Goal: Transaction & Acquisition: Purchase product/service

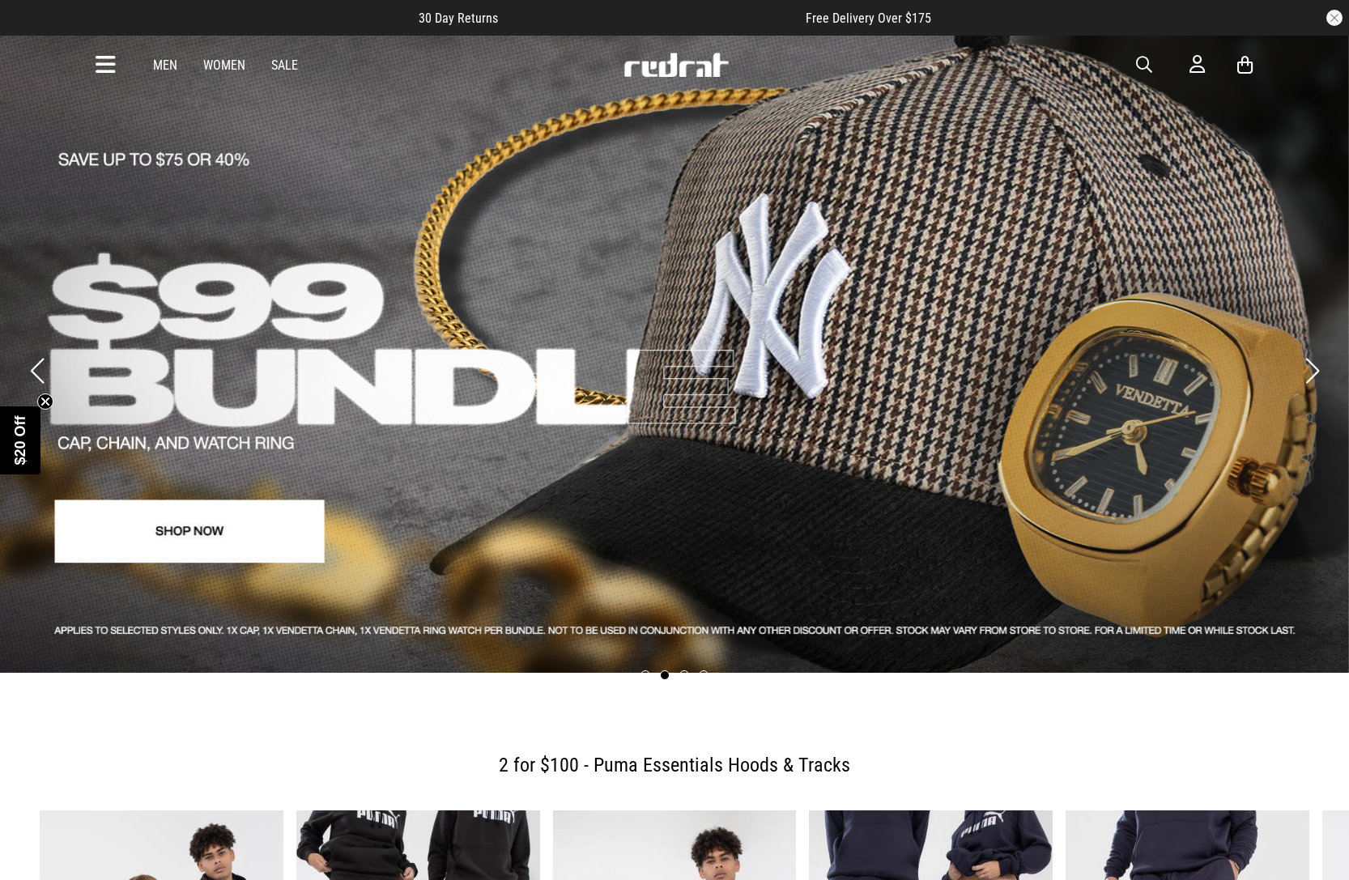
click at [1145, 59] on span "button" at bounding box center [1144, 64] width 16 height 19
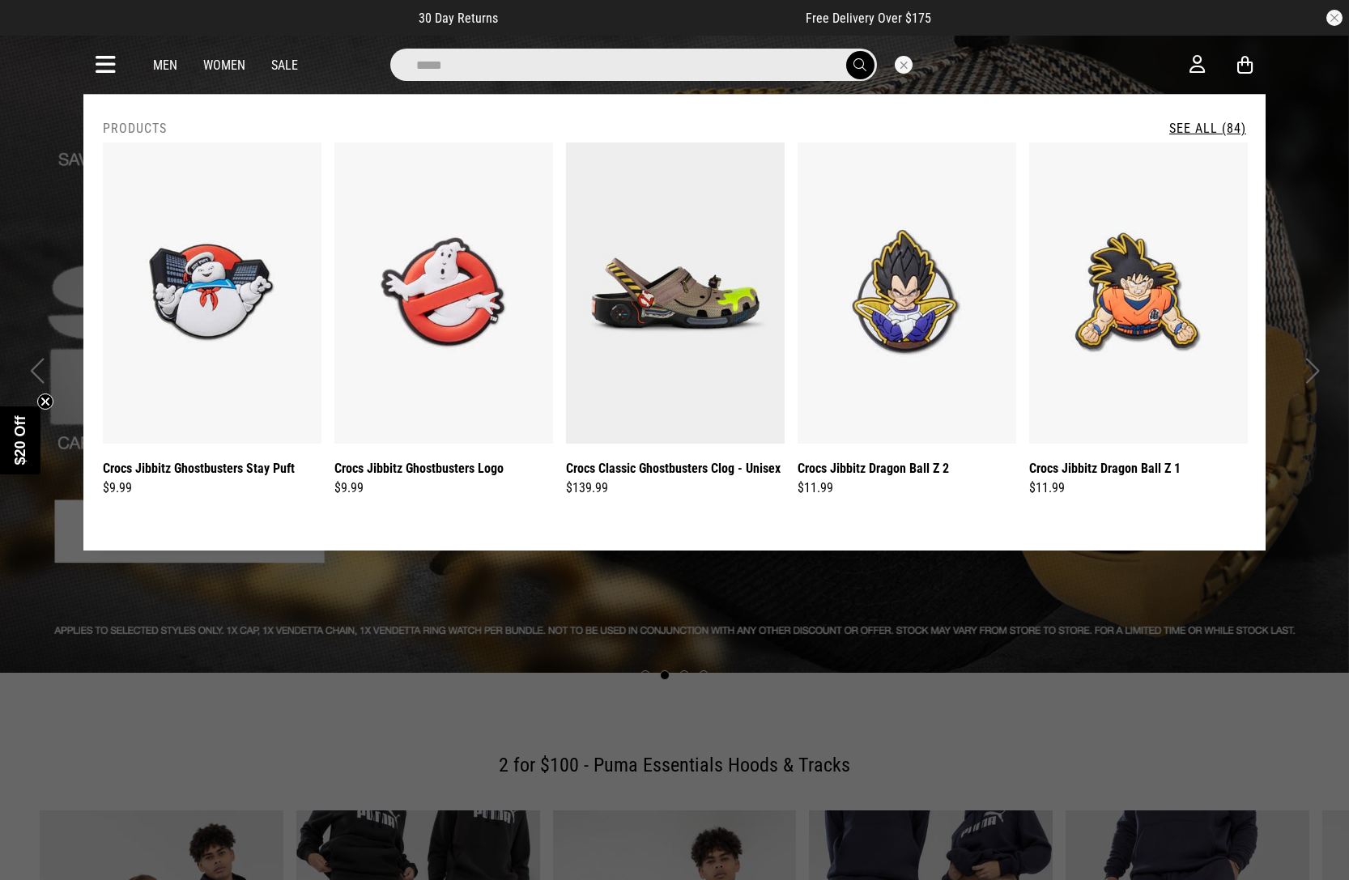
type input "**********"
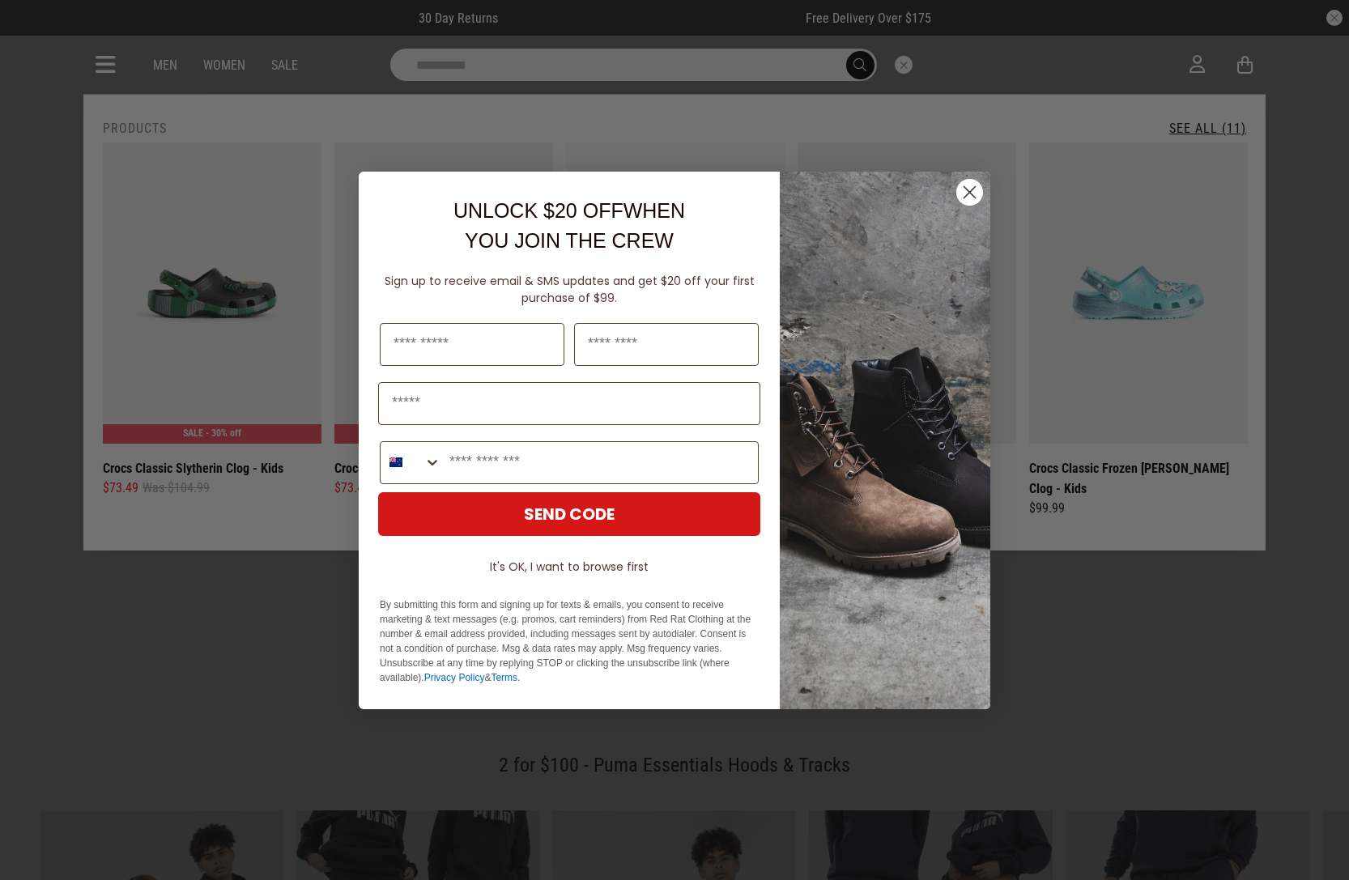
click at [968, 205] on circle "Close dialog" at bounding box center [970, 191] width 27 height 27
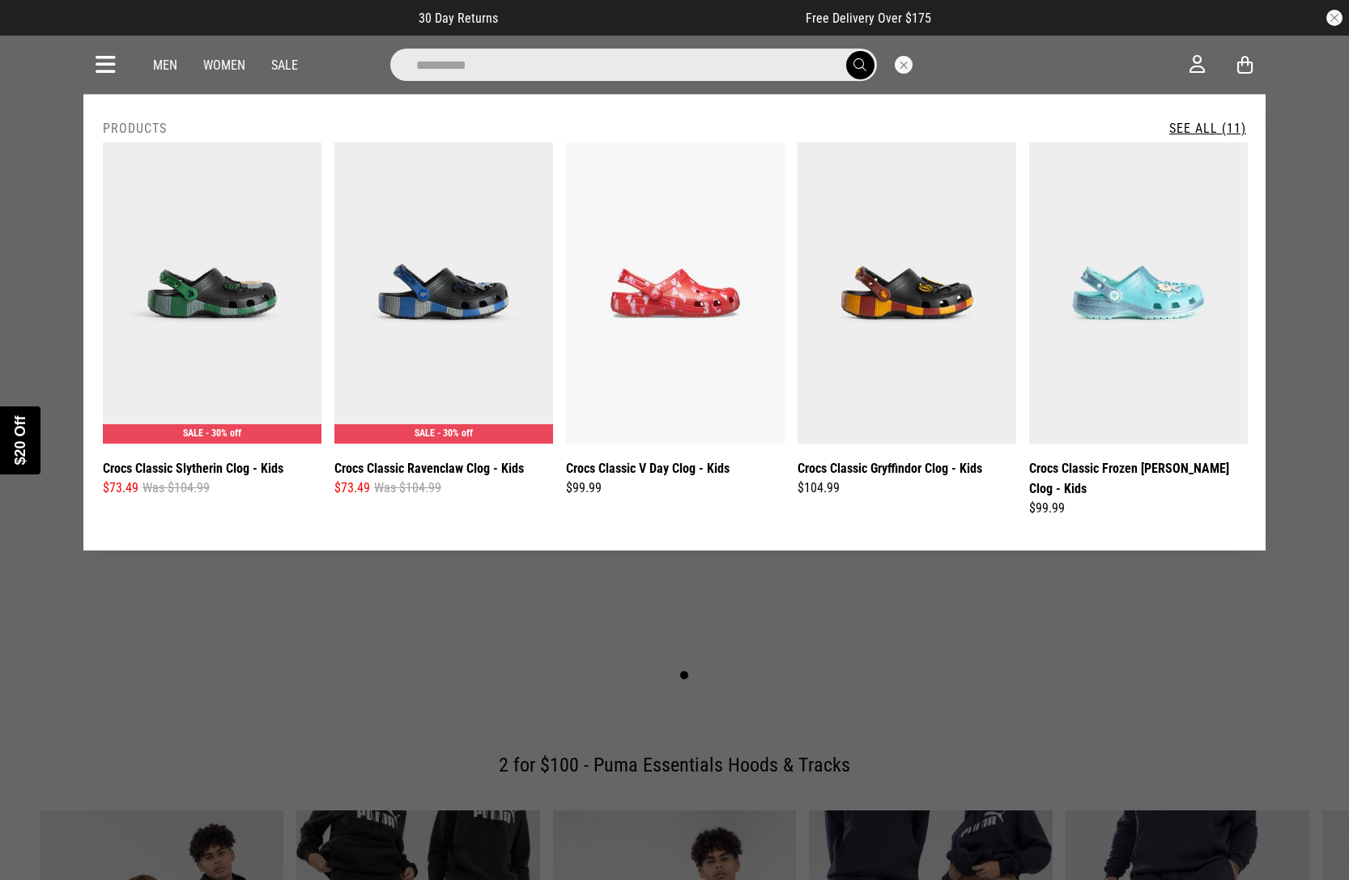
click at [968, 228] on div "Close dialog UNLOCK $20 OFF WHEN YOU JOIN THE CREW Sign up to receive email & S…" at bounding box center [675, 497] width 632 height 538
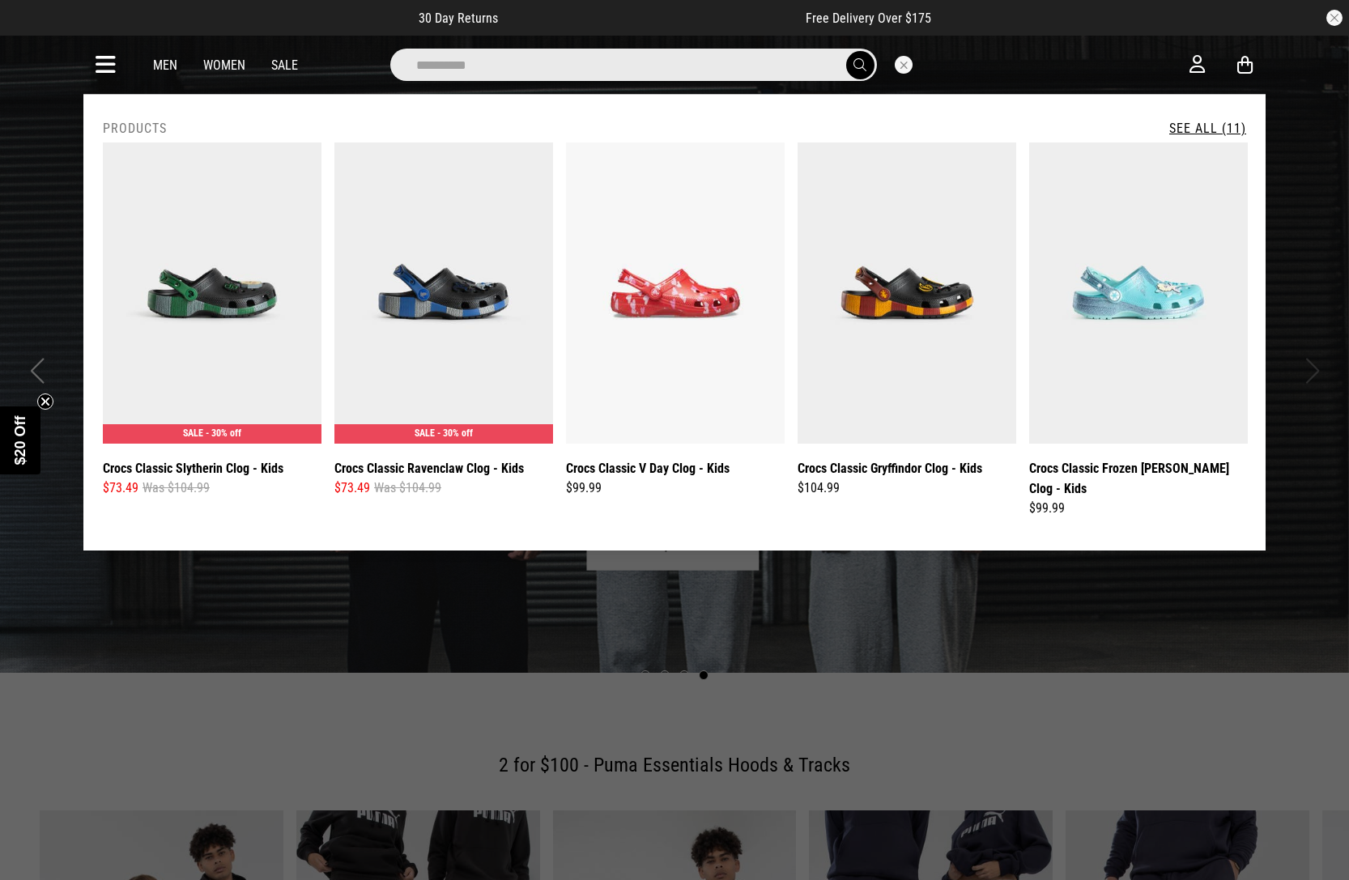
click at [112, 65] on icon at bounding box center [106, 65] width 20 height 27
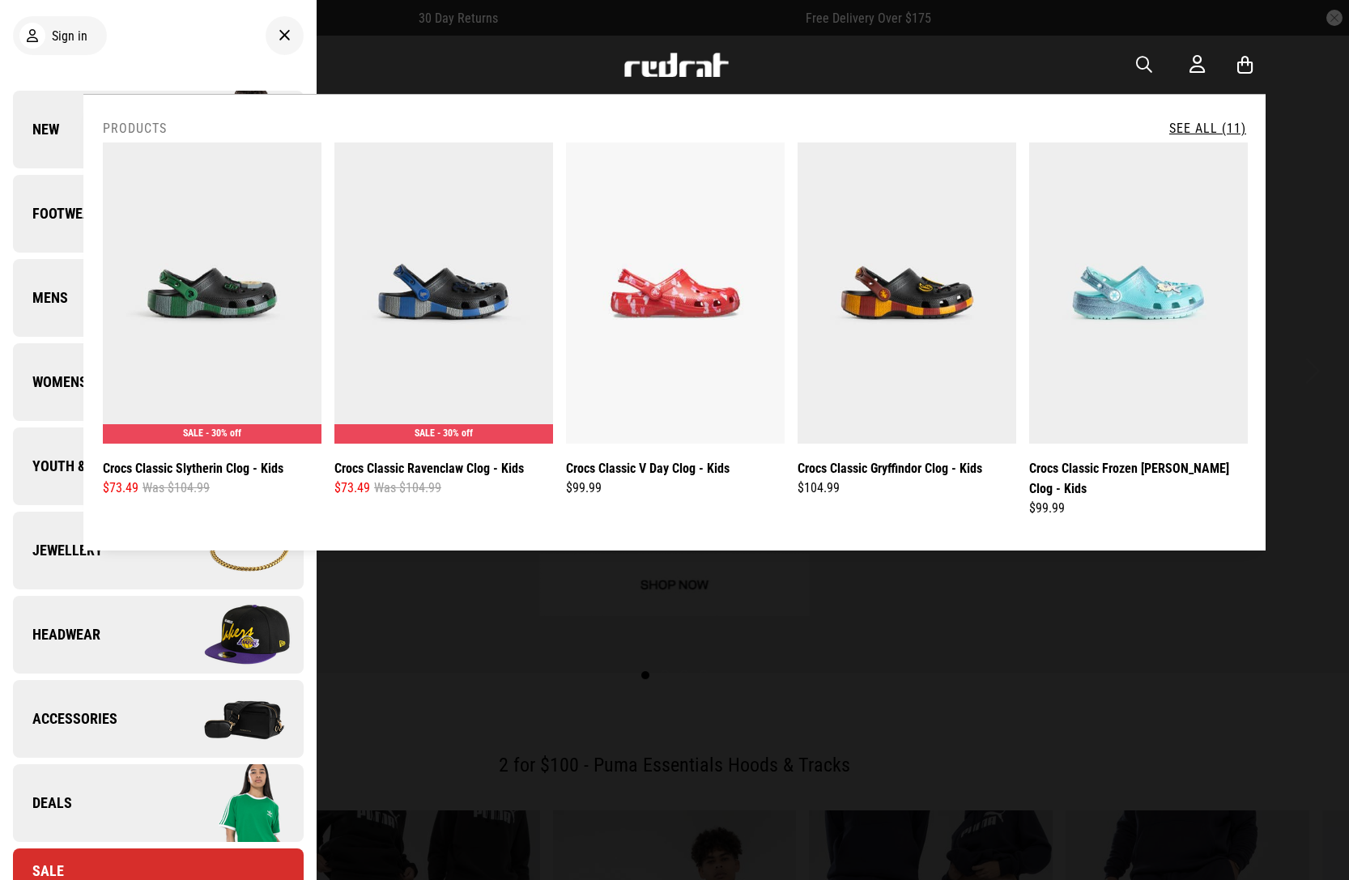
click at [43, 474] on span "Youth & Kids" at bounding box center [65, 466] width 104 height 19
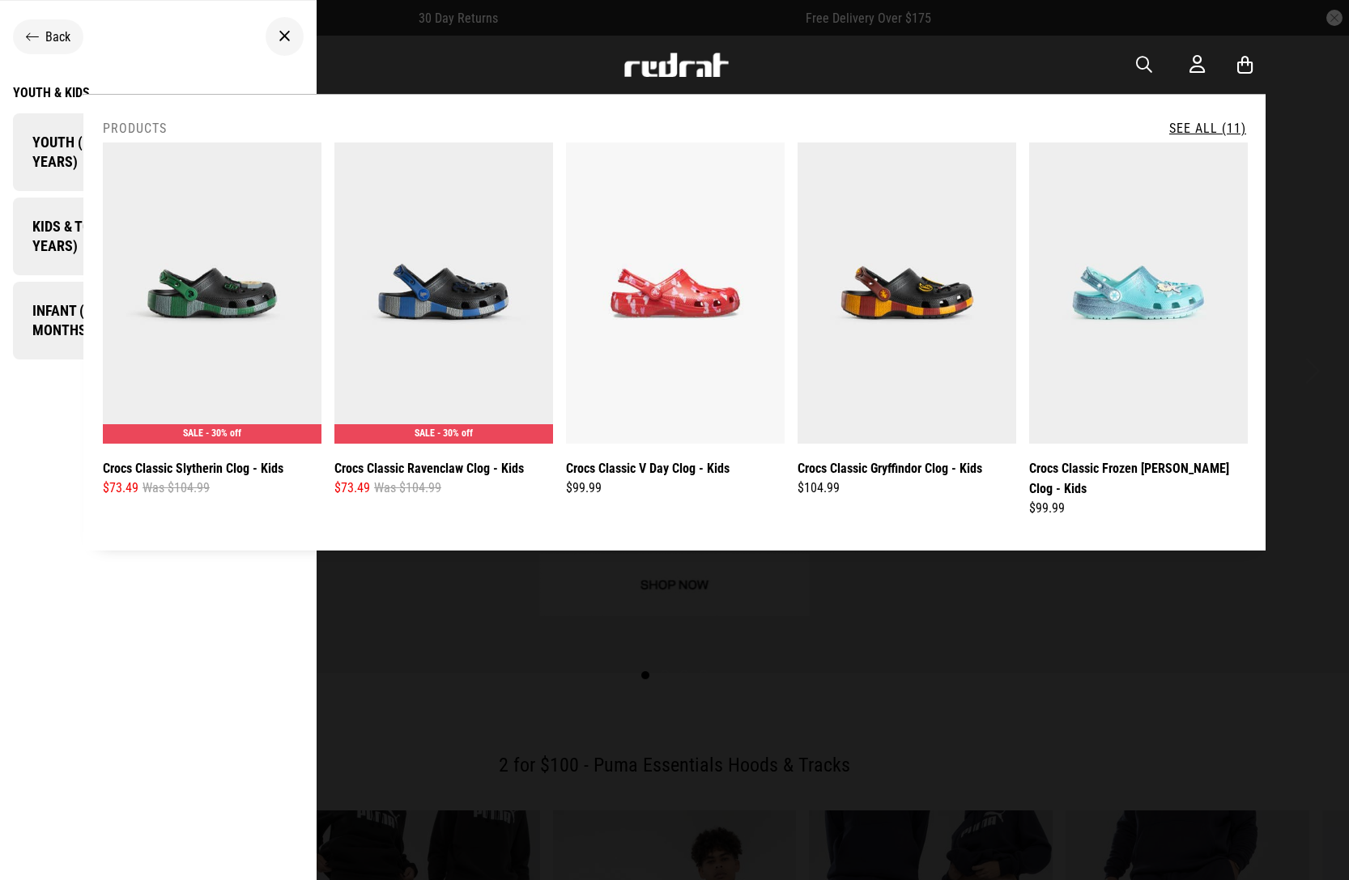
drag, startPoint x: 1034, startPoint y: 586, endPoint x: 1029, endPoint y: 577, distance: 10.9
click at [1029, 577] on div at bounding box center [674, 440] width 1349 height 880
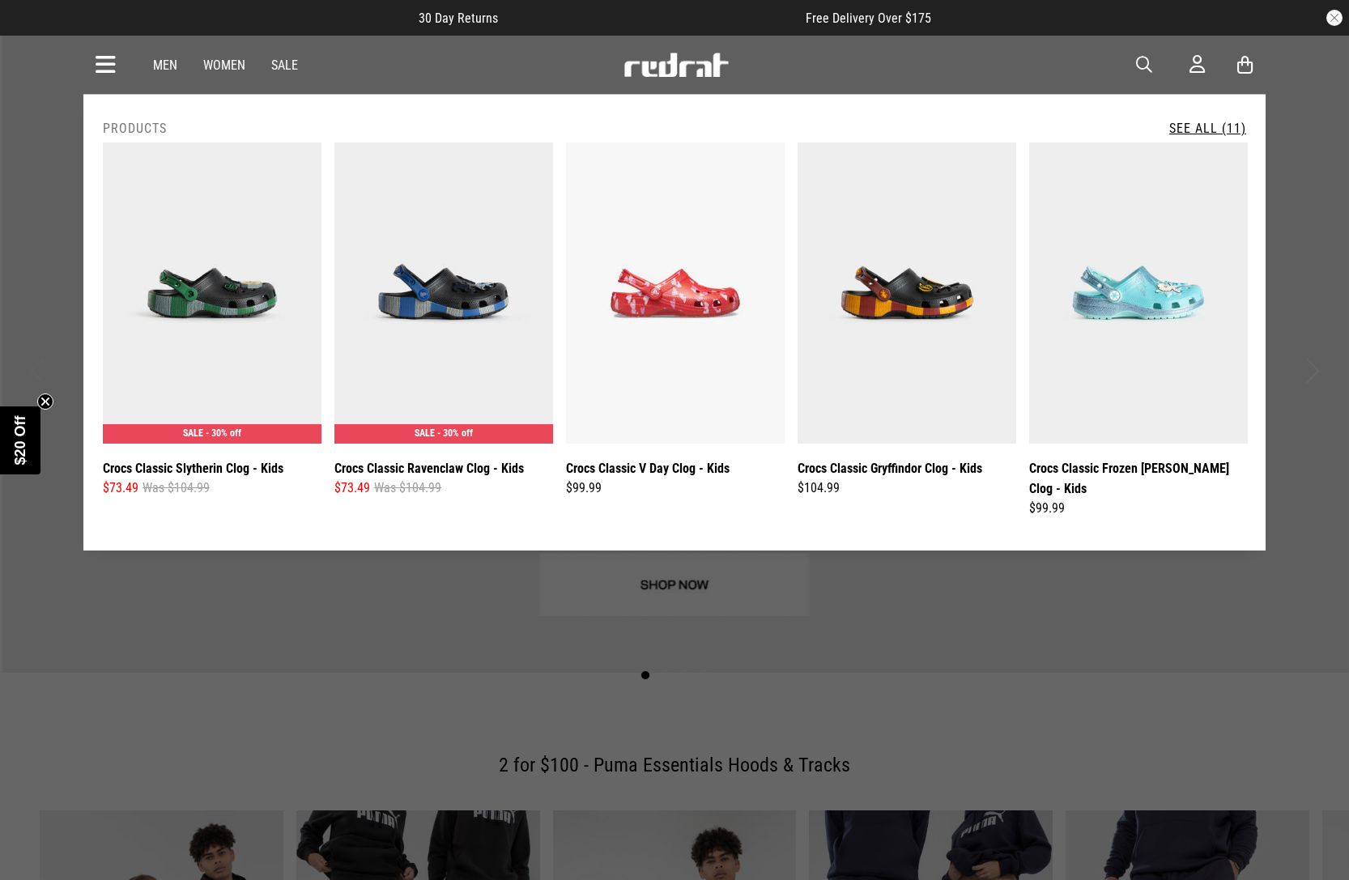
click at [96, 61] on icon at bounding box center [106, 65] width 20 height 27
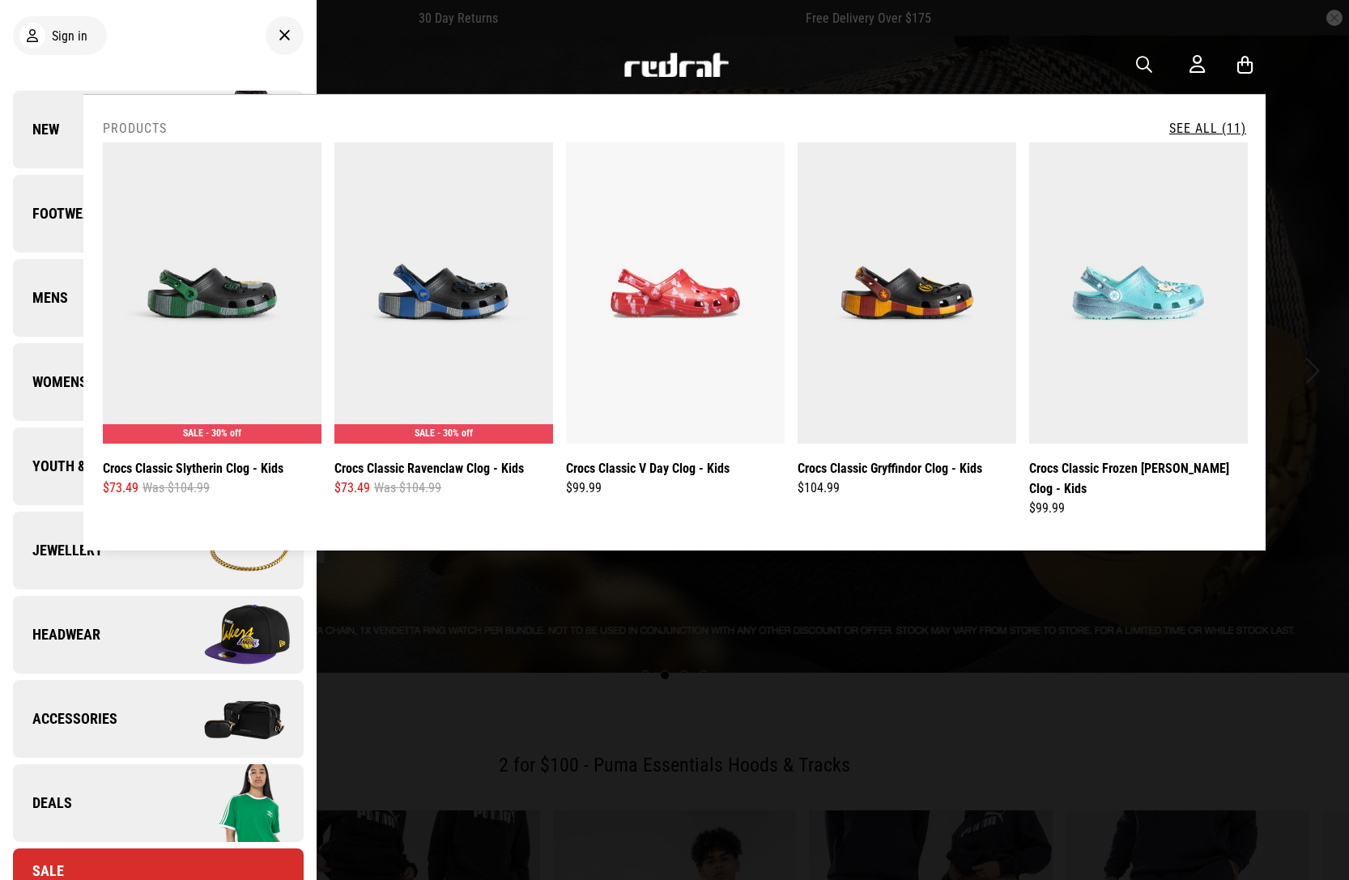
click at [61, 481] on link "Youth & Kids" at bounding box center [158, 467] width 291 height 78
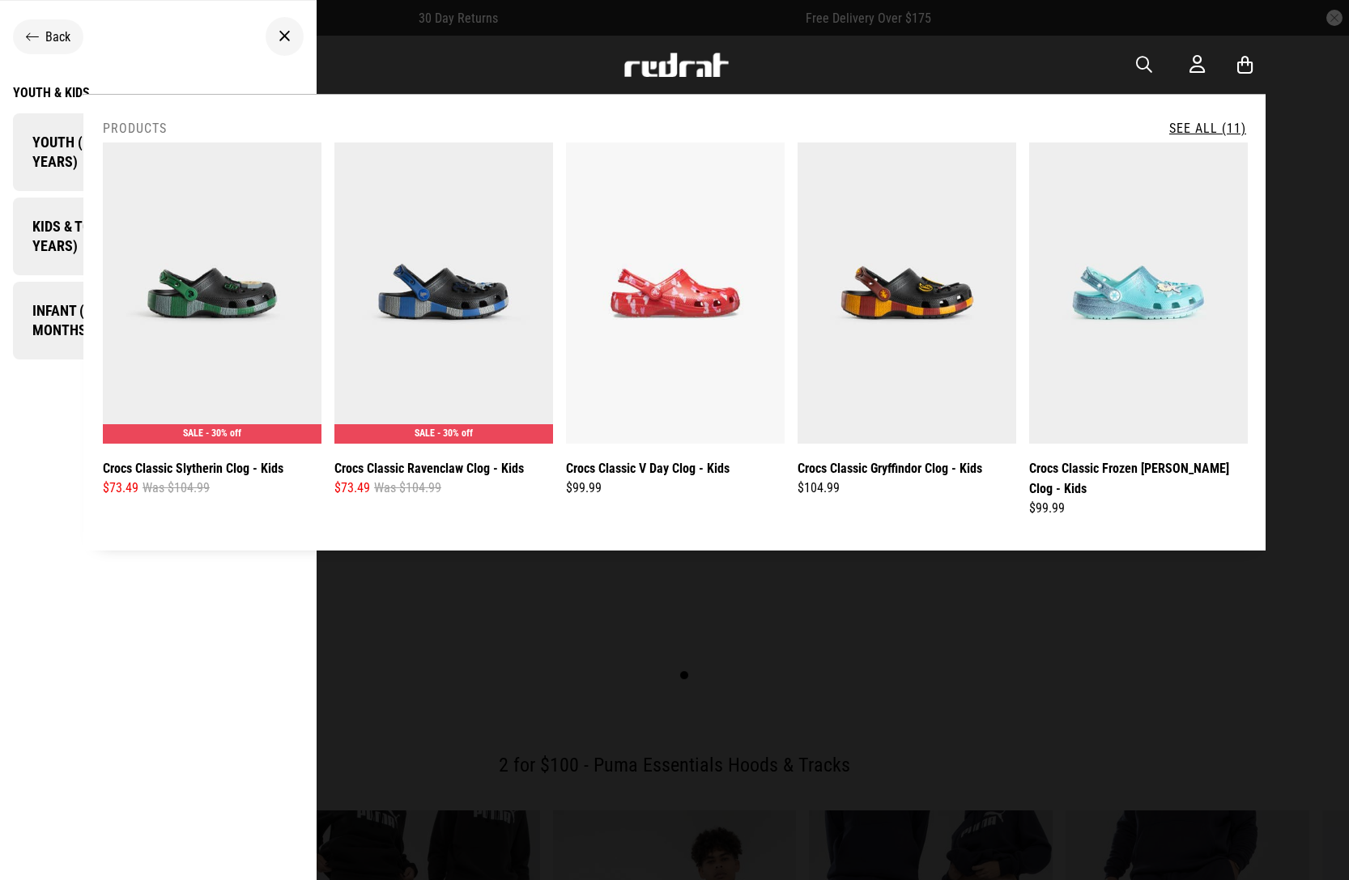
click at [1193, 121] on link "See All (11)" at bounding box center [1208, 128] width 77 height 15
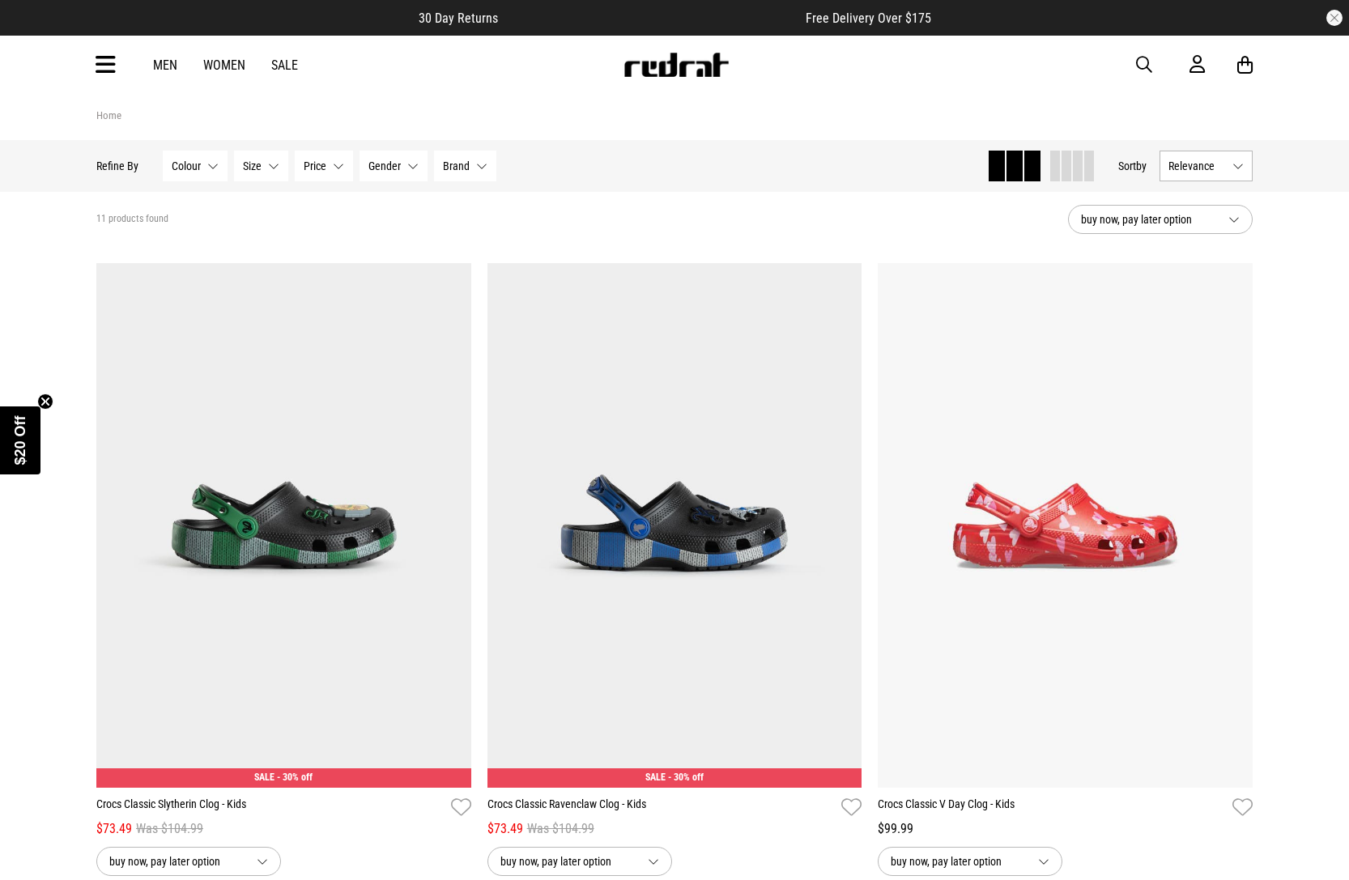
click at [108, 75] on icon at bounding box center [106, 65] width 20 height 27
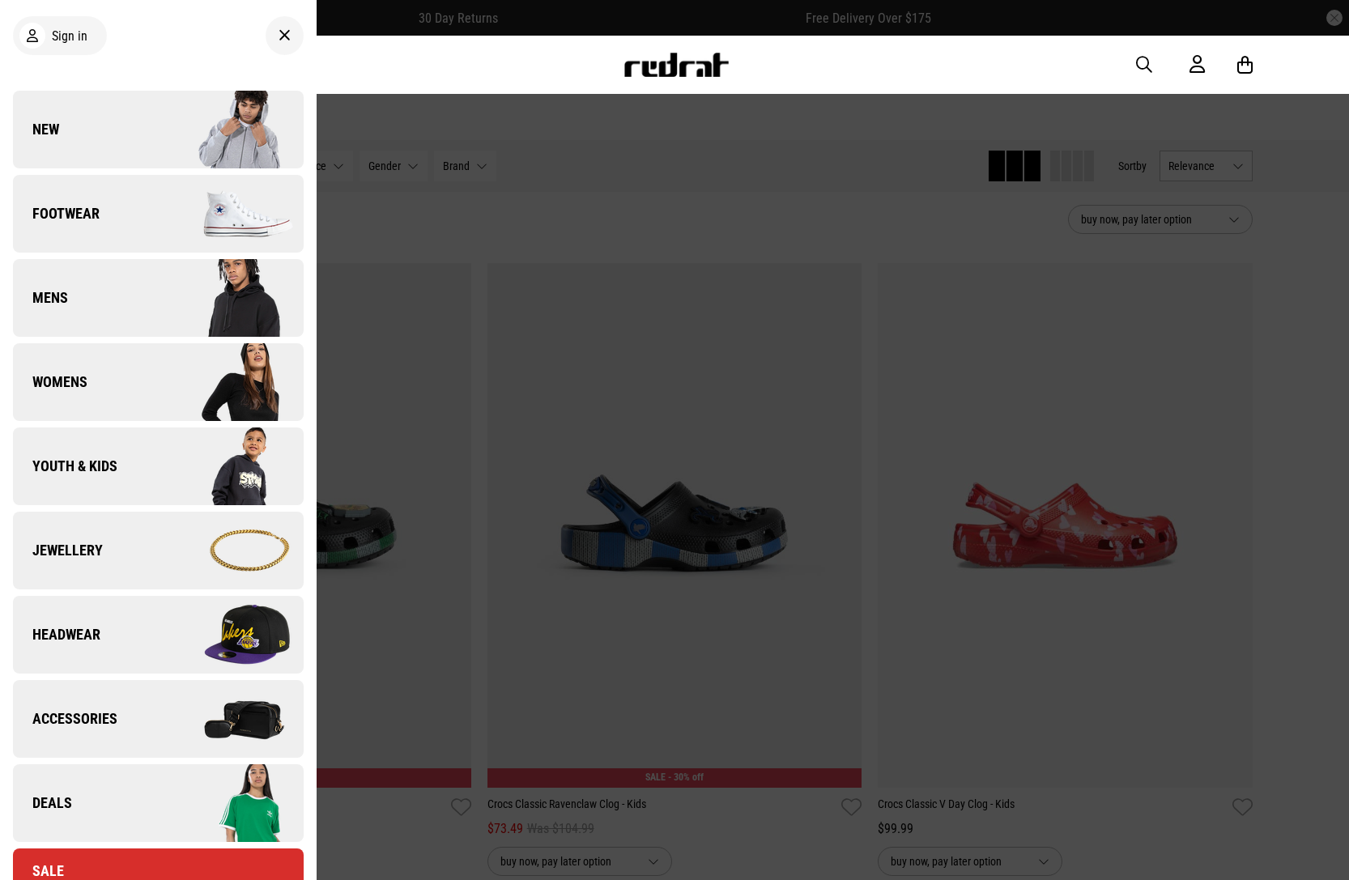
click at [96, 455] on link "Youth & Kids" at bounding box center [158, 467] width 291 height 78
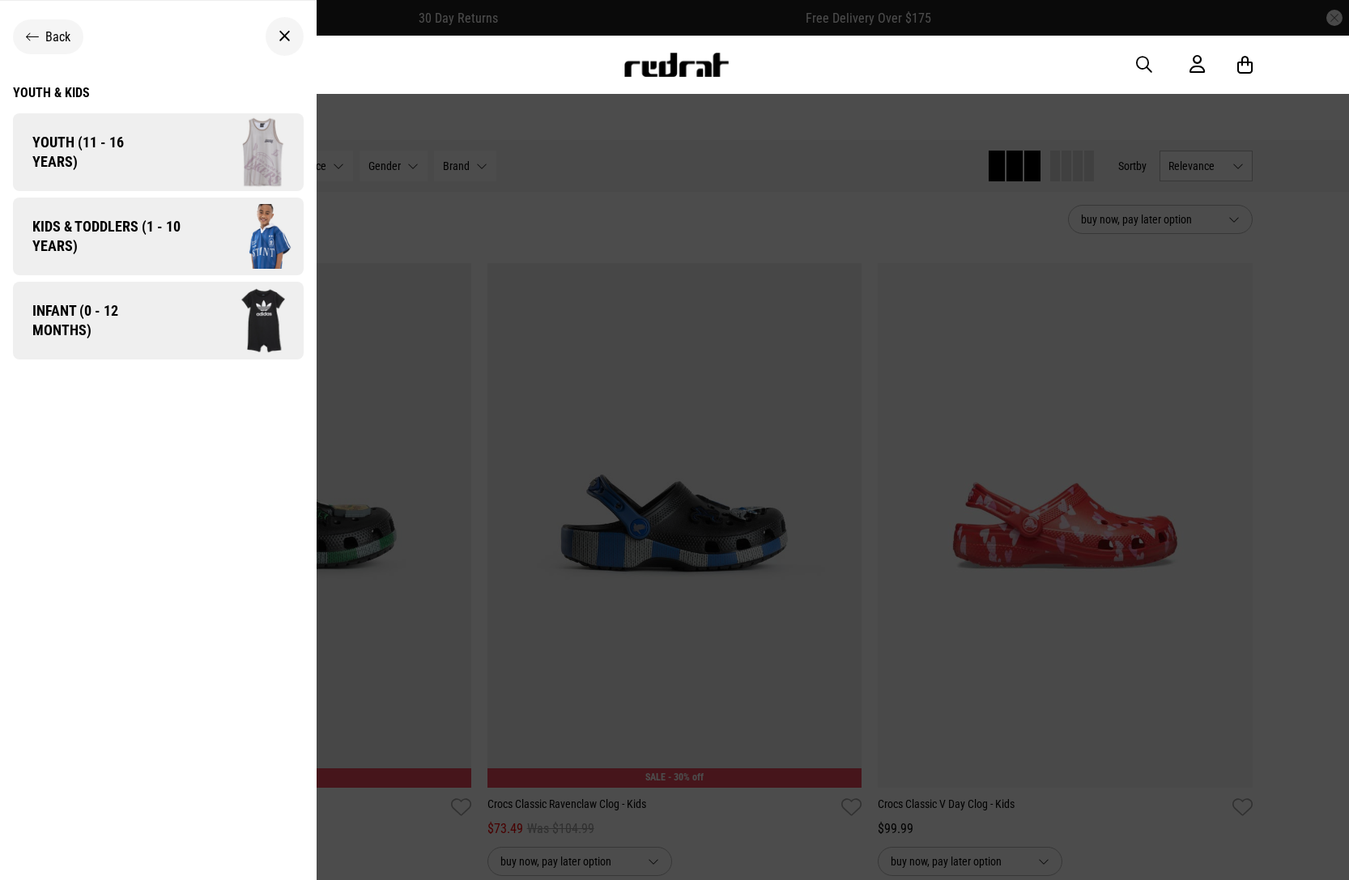
click at [247, 252] on img at bounding box center [246, 236] width 115 height 64
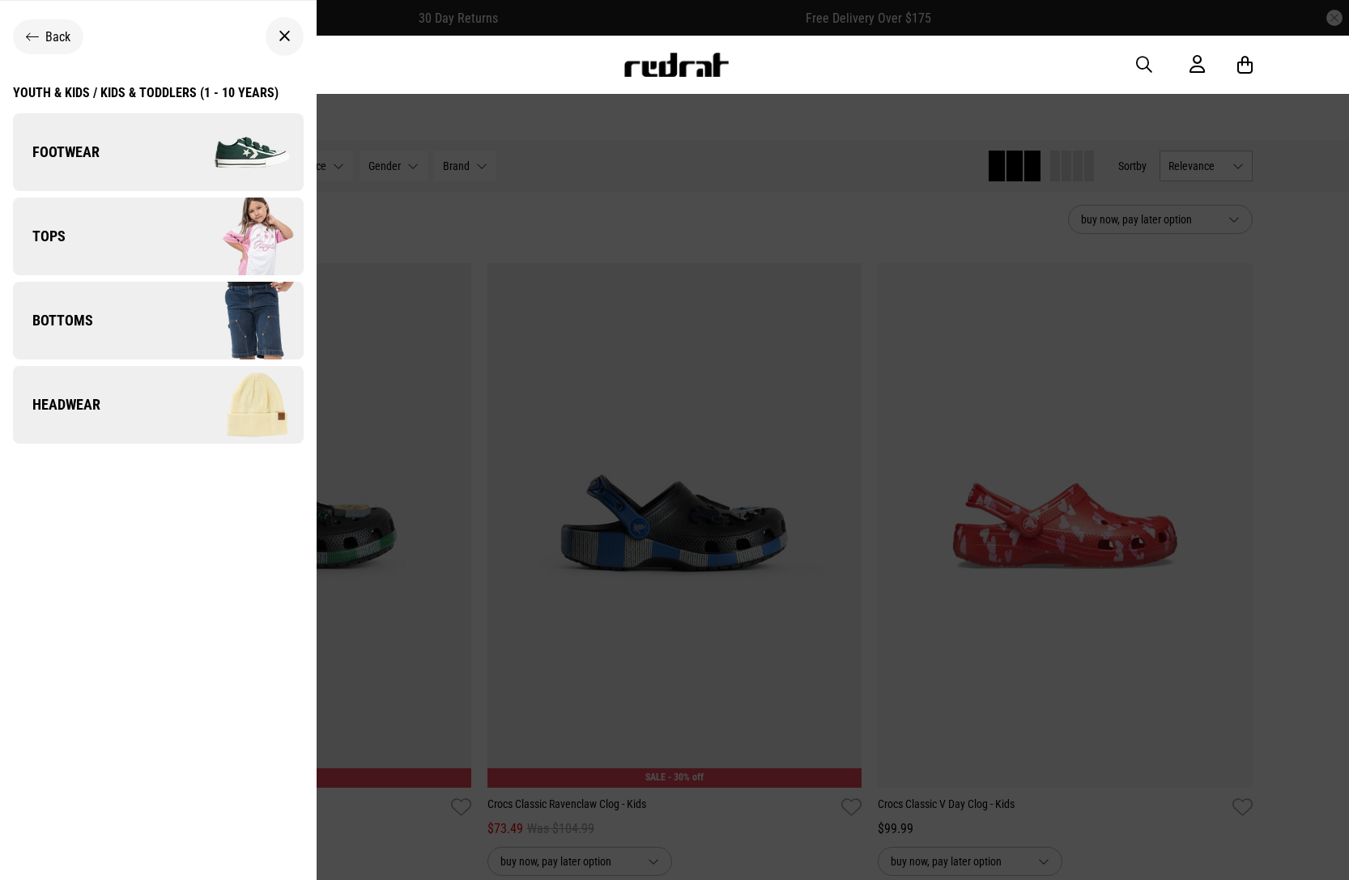
click at [163, 139] on img at bounding box center [230, 152] width 145 height 81
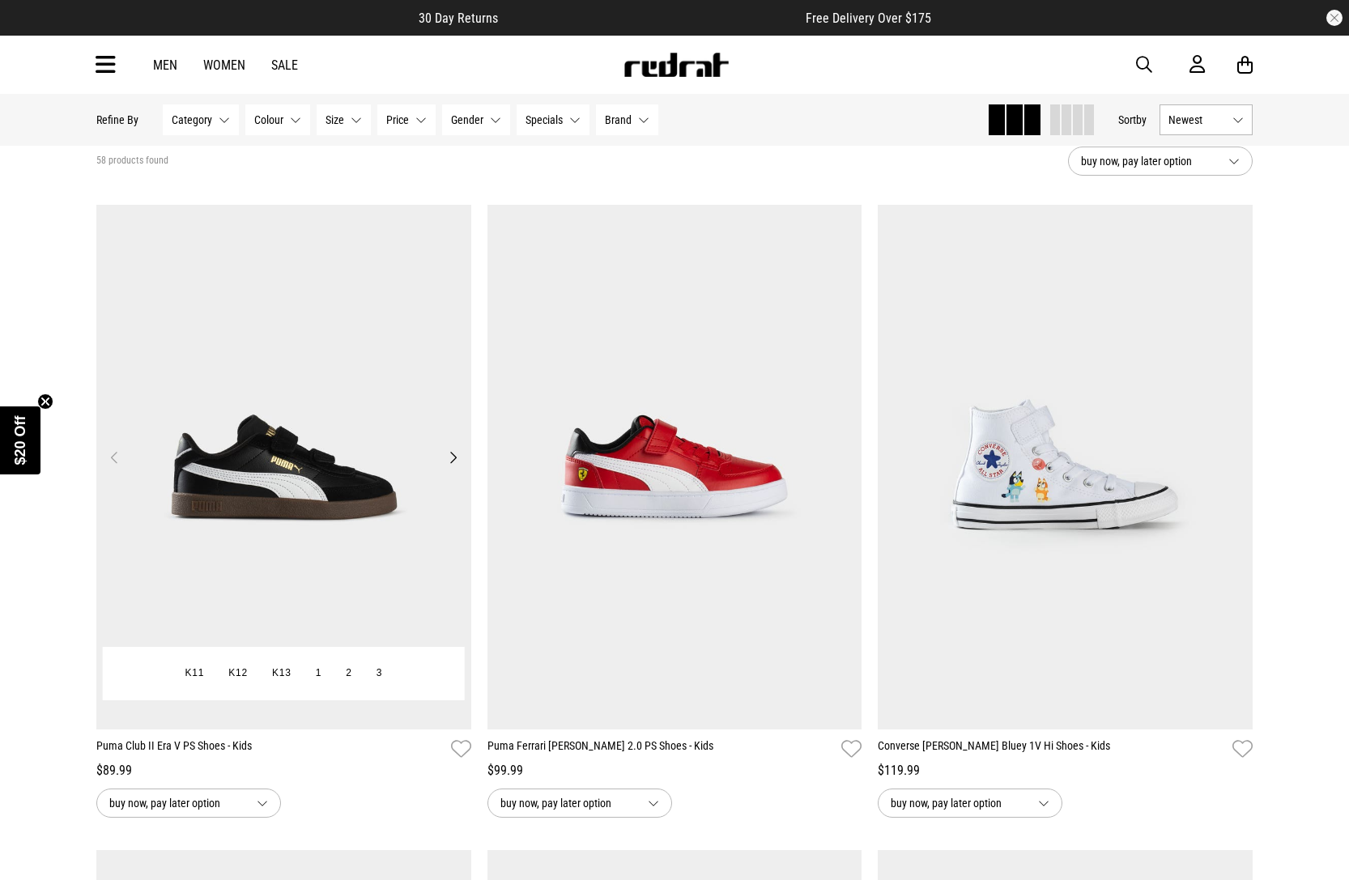
scroll to position [108, 0]
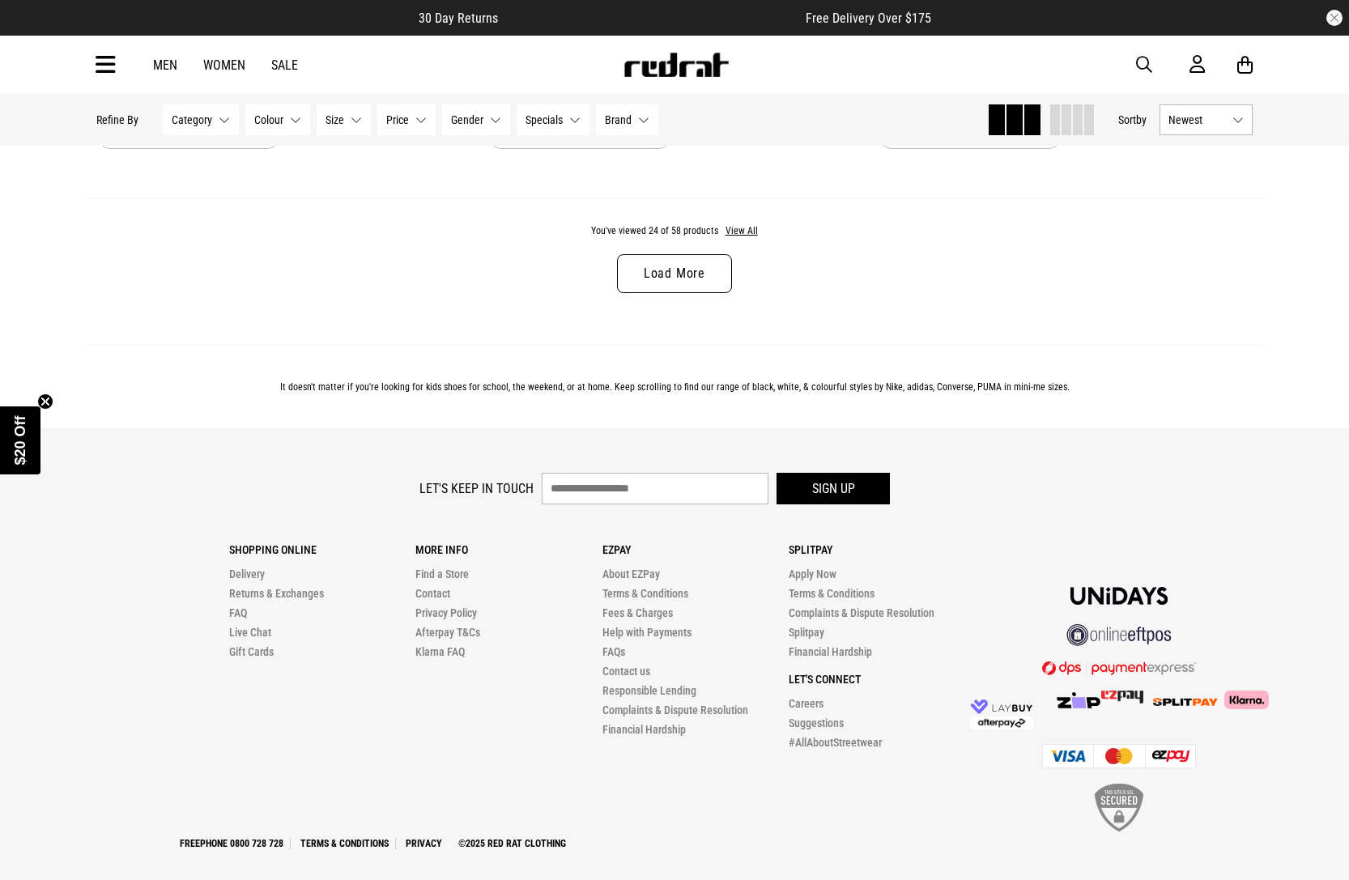
click at [681, 261] on link "Load More" at bounding box center [674, 273] width 115 height 39
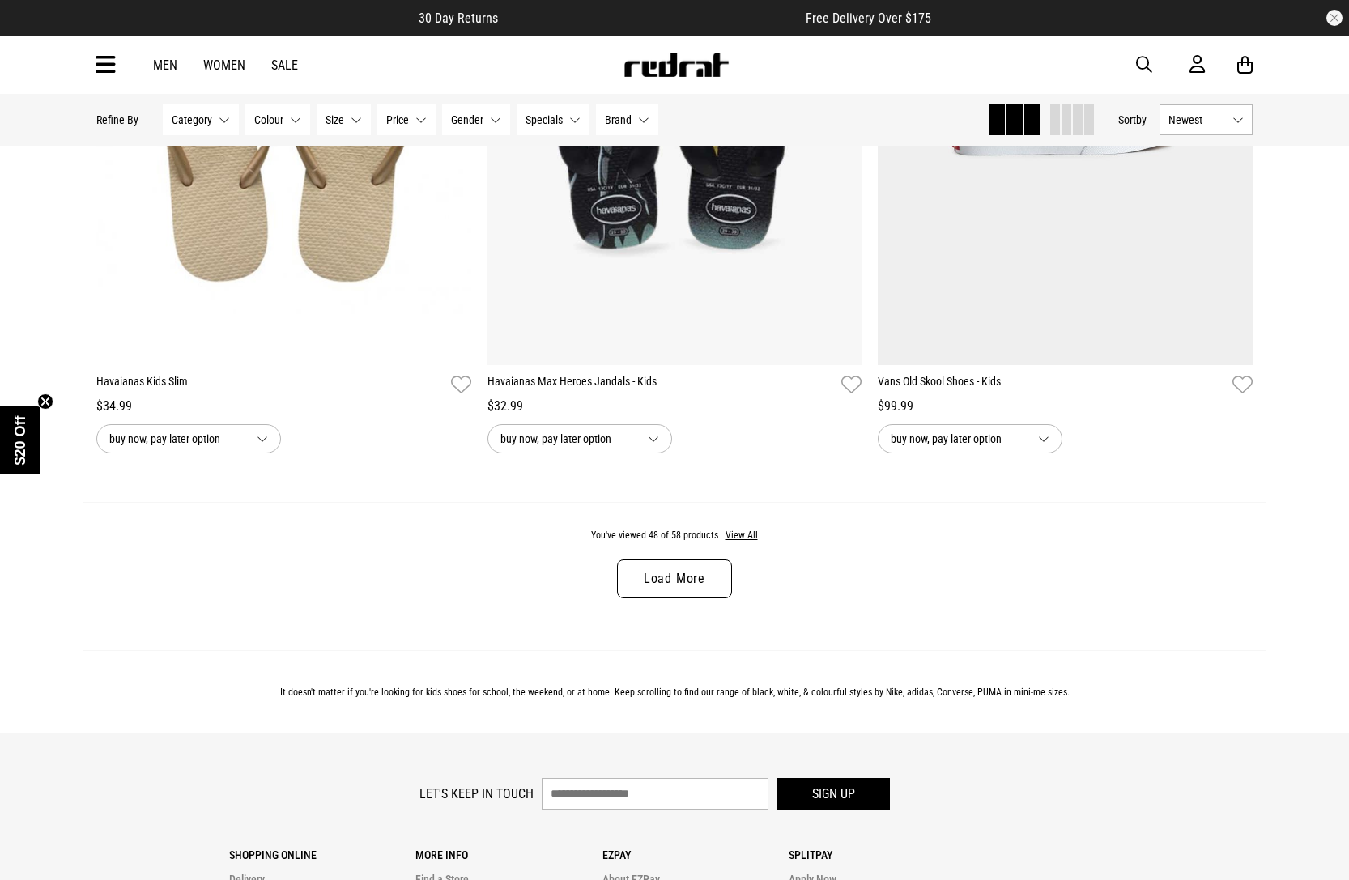
scroll to position [10416, 0]
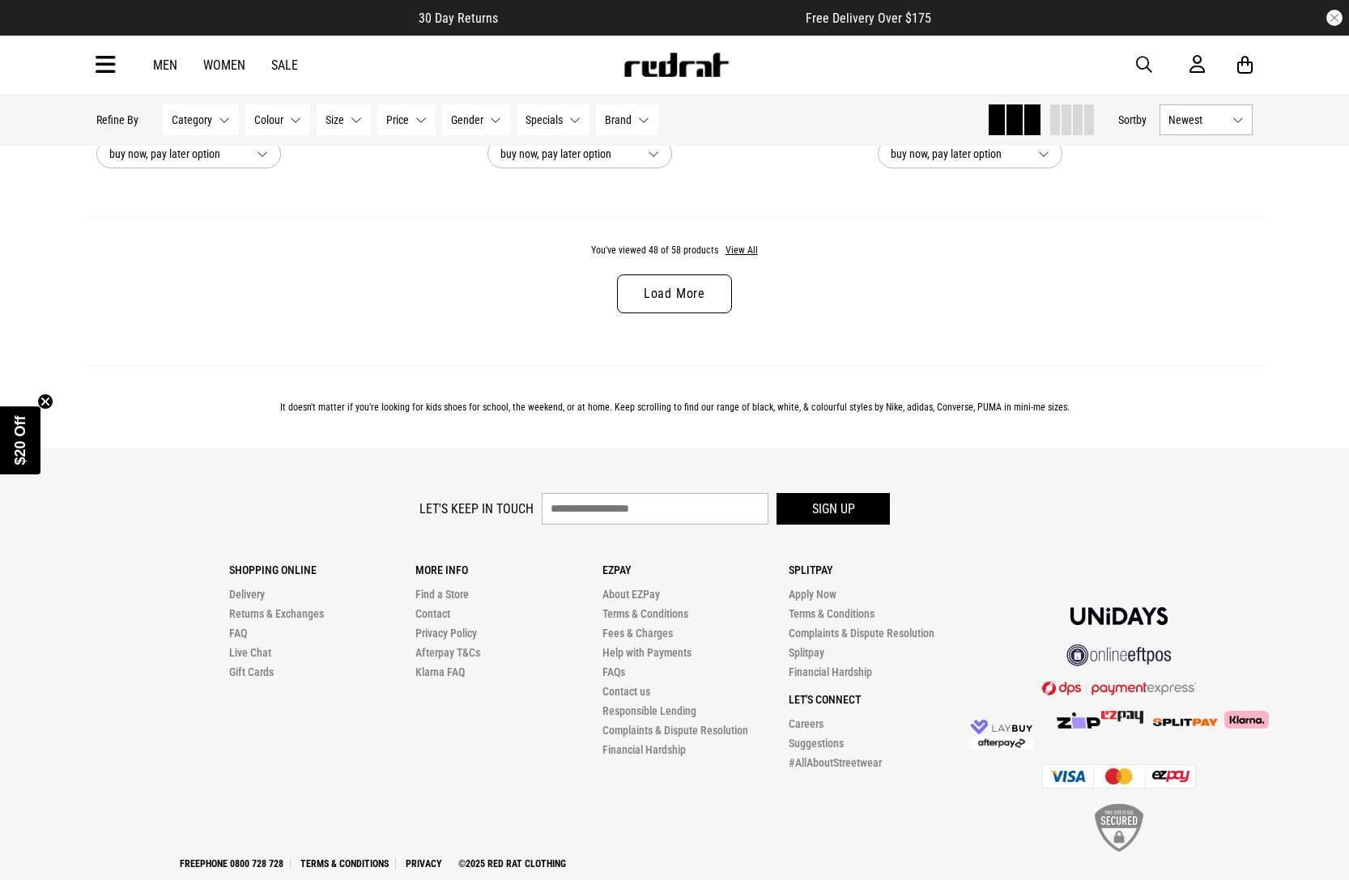
click at [645, 297] on link "Load More" at bounding box center [674, 294] width 115 height 39
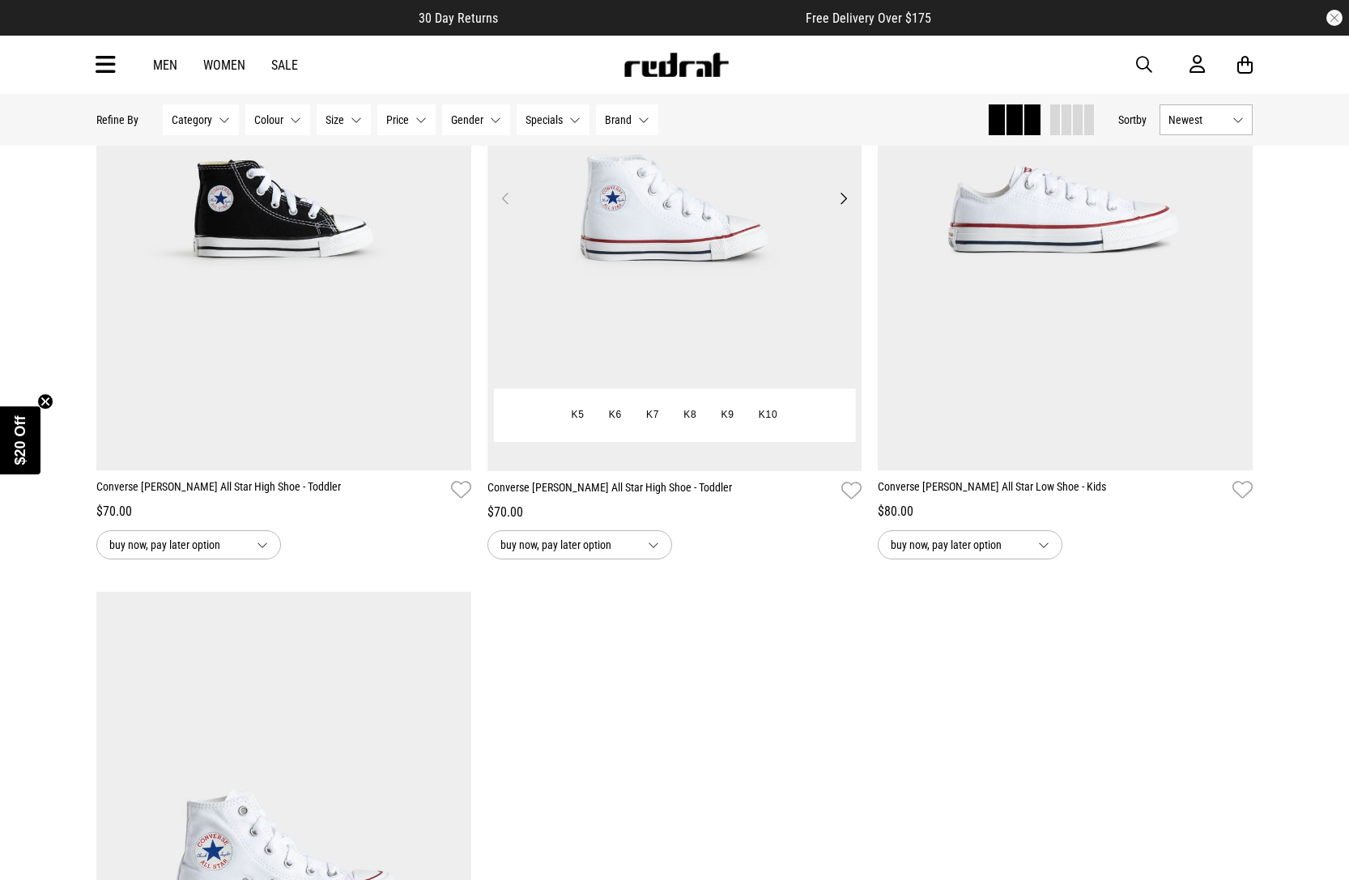
scroll to position [12288, 0]
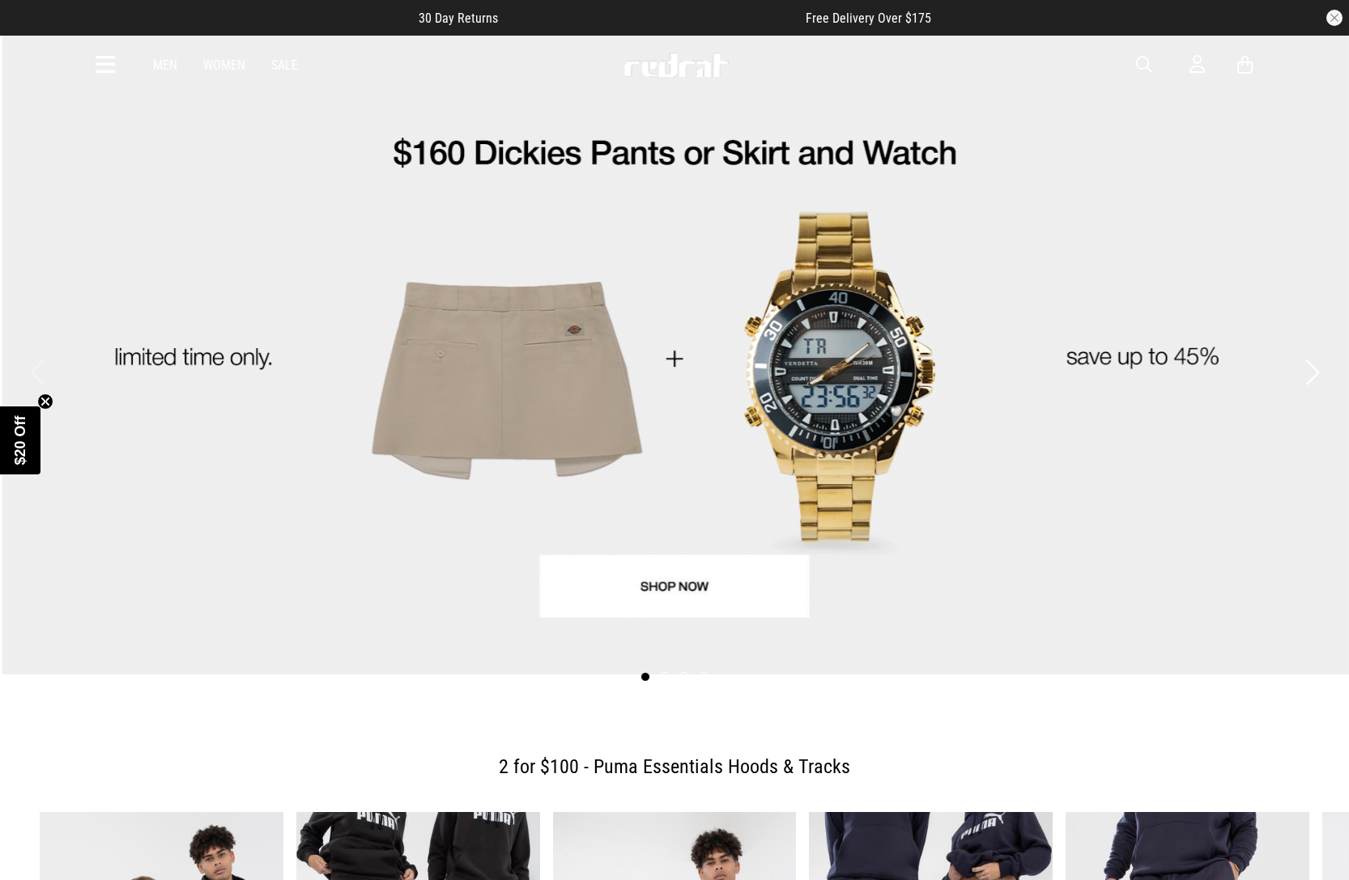
click at [102, 65] on icon at bounding box center [106, 65] width 20 height 27
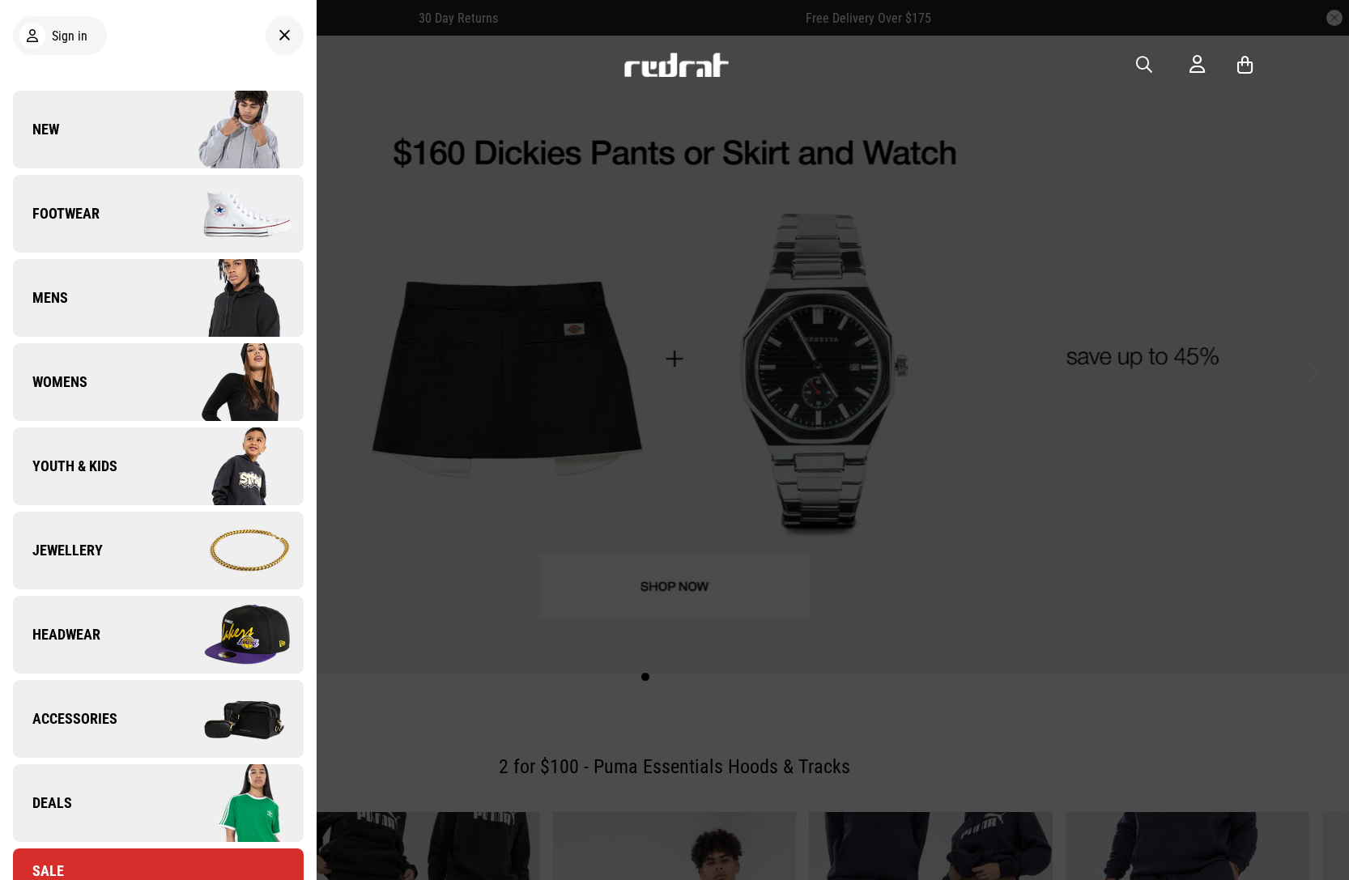
click at [137, 464] on link "Youth & Kids" at bounding box center [158, 467] width 291 height 78
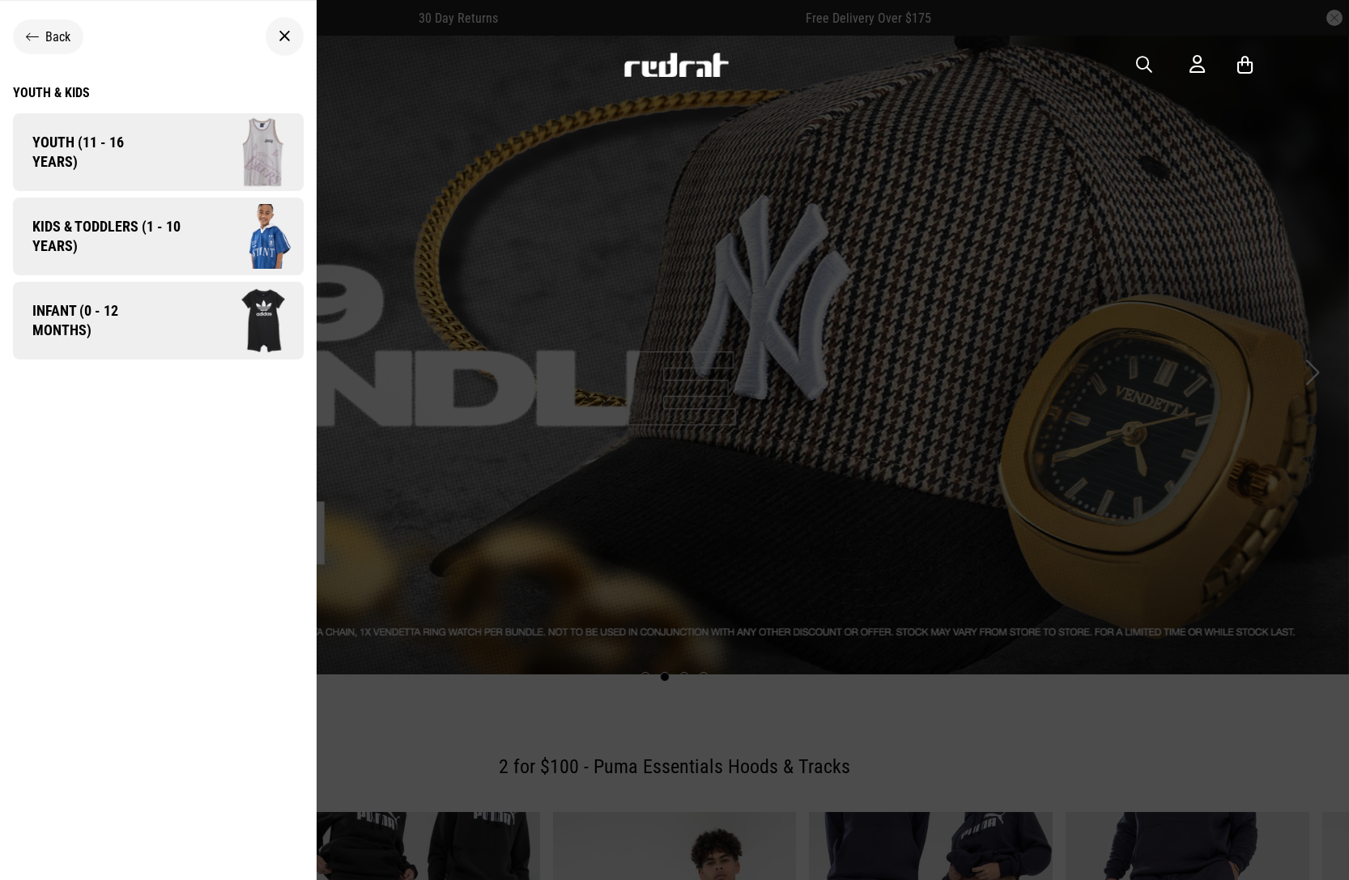
click at [222, 233] on img at bounding box center [246, 236] width 115 height 64
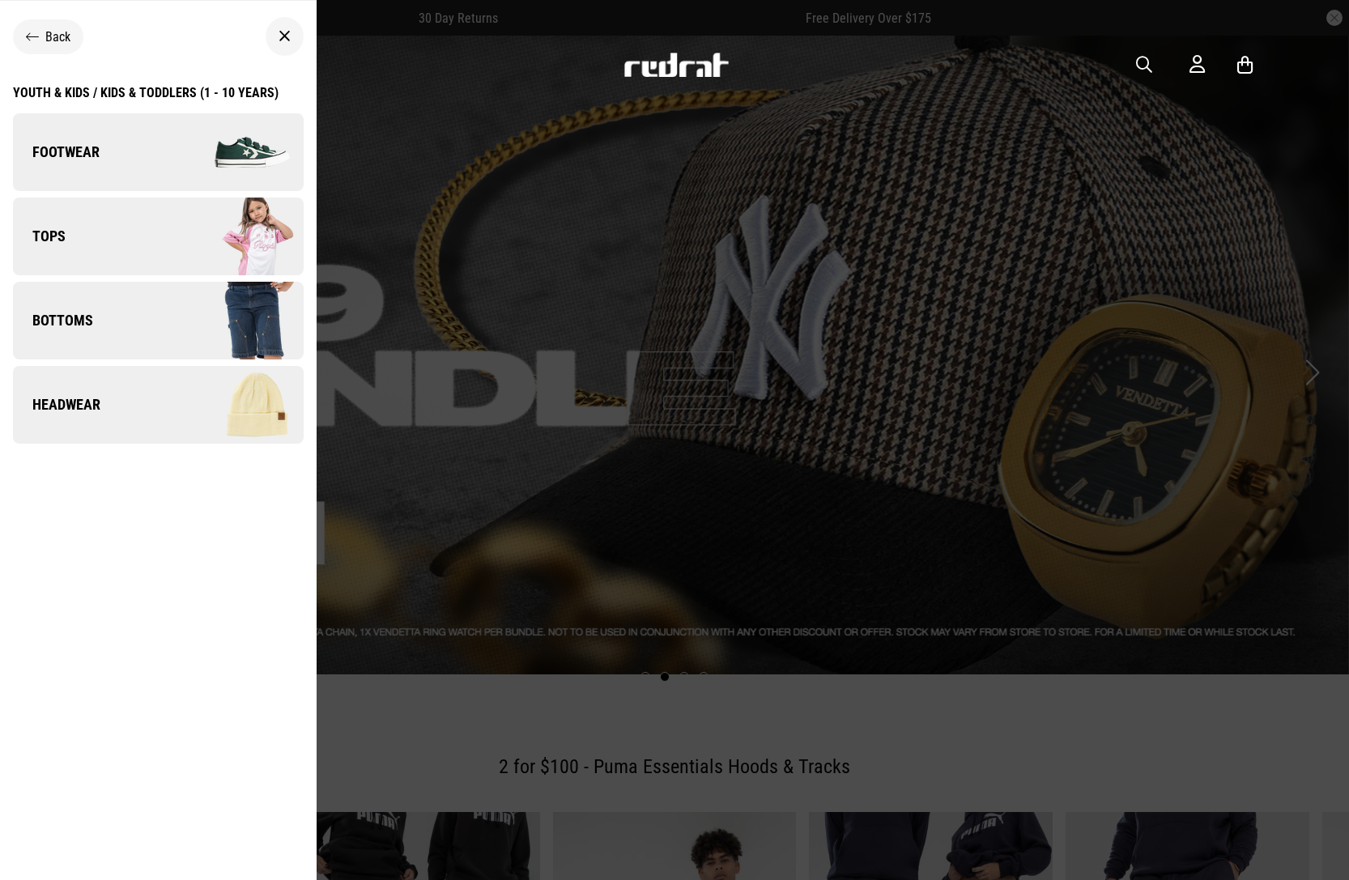
click at [149, 228] on link "Tops" at bounding box center [158, 237] width 291 height 78
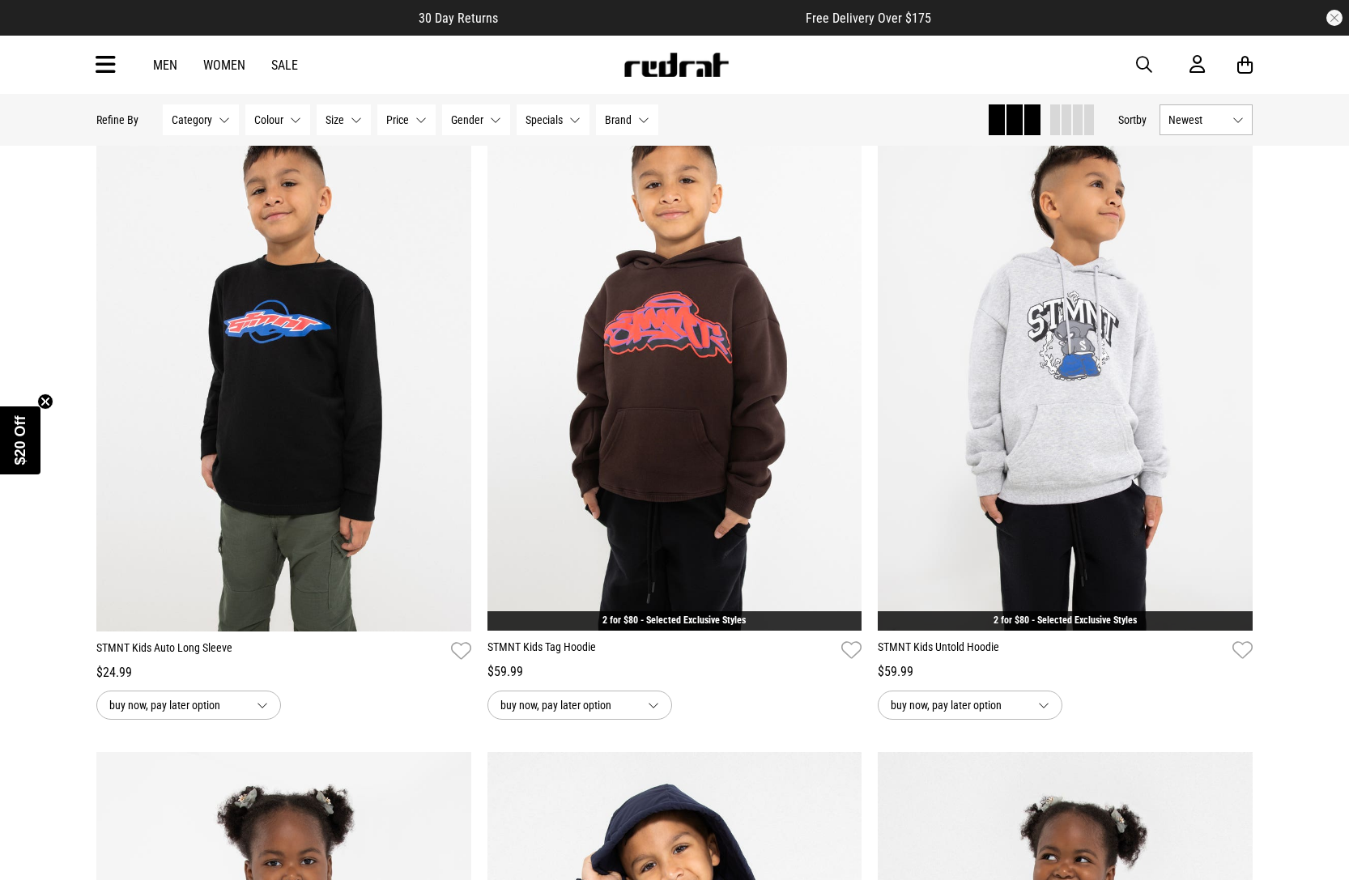
scroll to position [1273, 0]
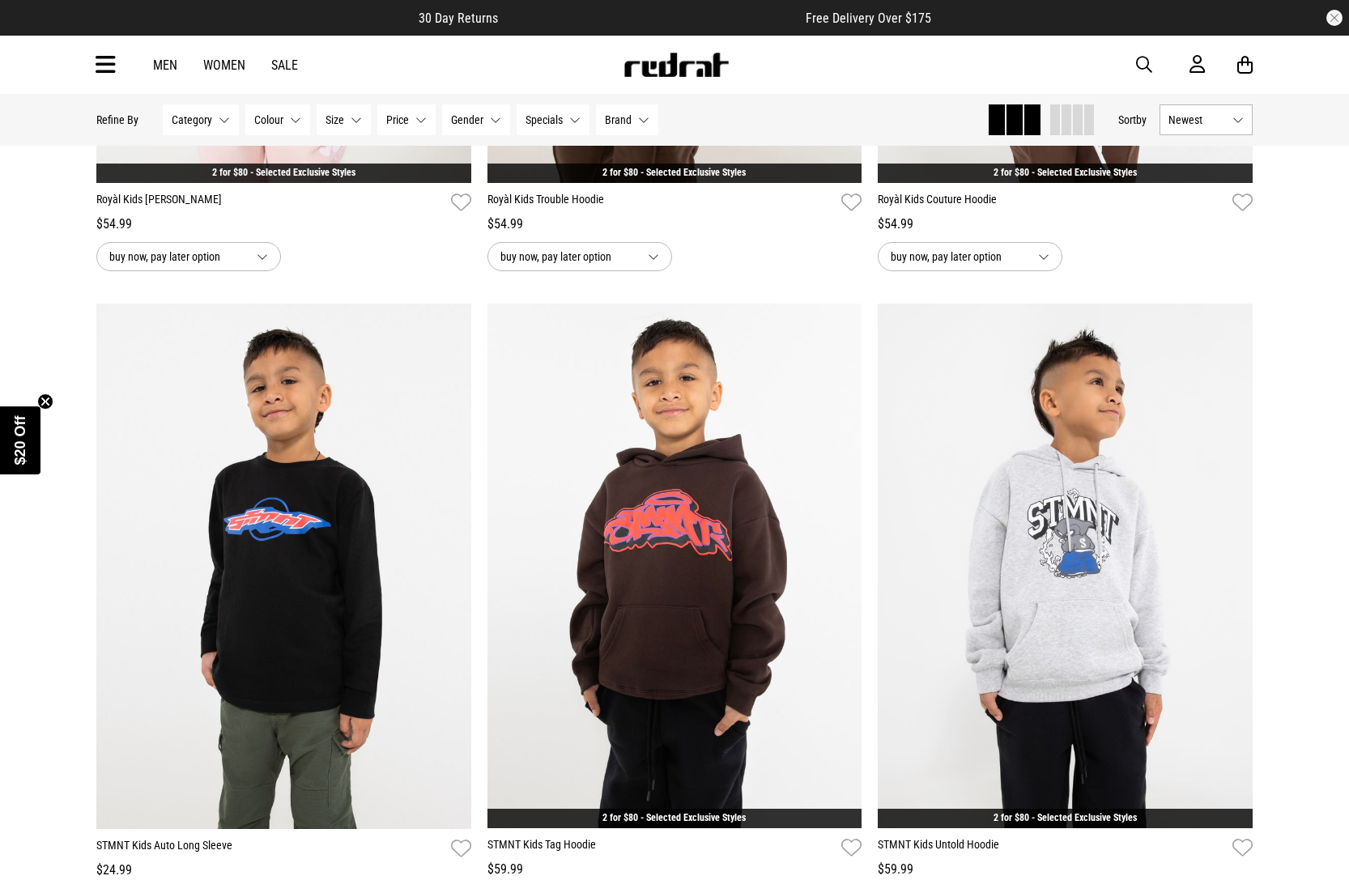
click at [96, 74] on icon at bounding box center [106, 65] width 20 height 27
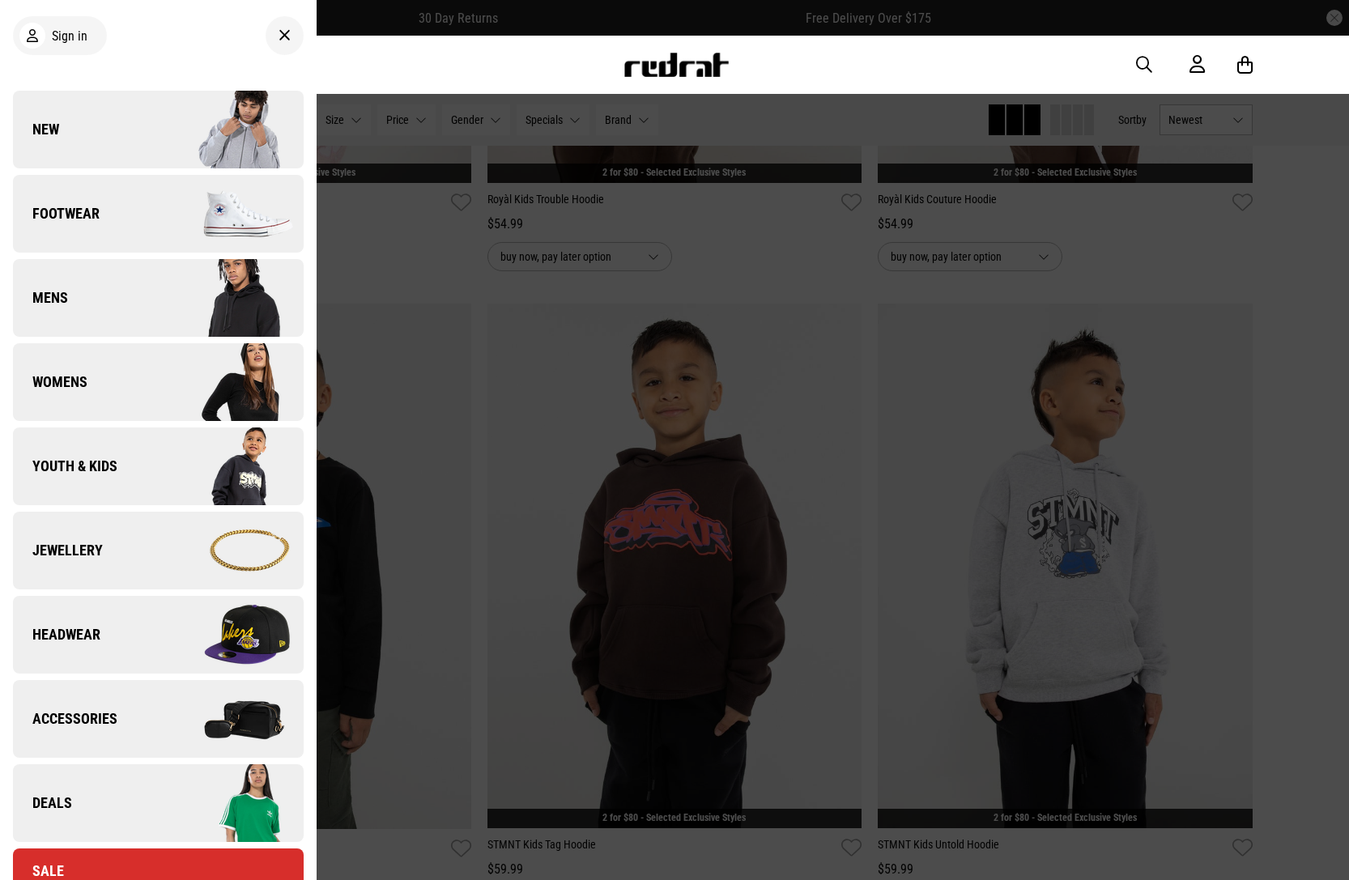
click at [131, 465] on link "Youth & Kids" at bounding box center [158, 467] width 291 height 78
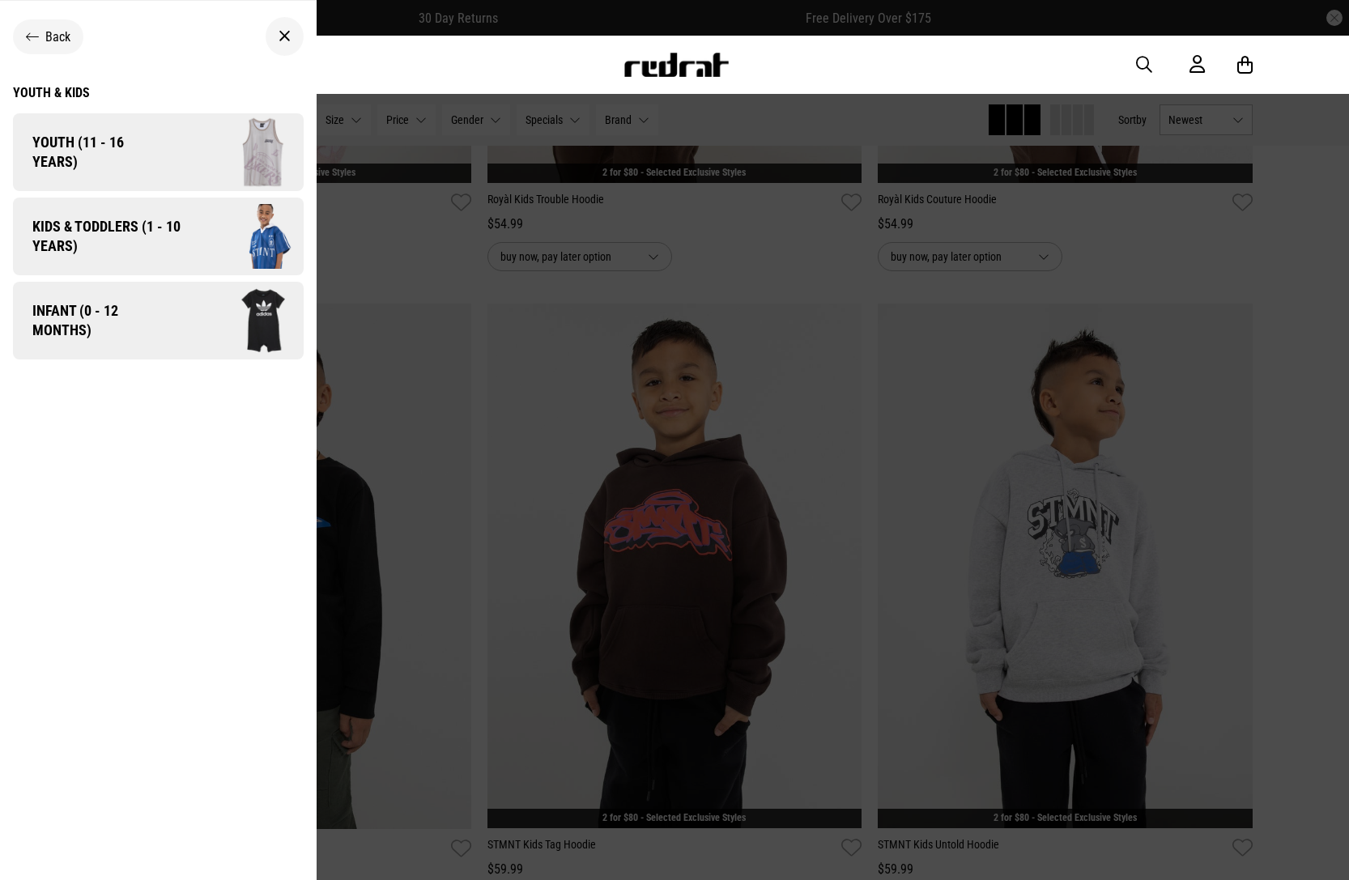
click at [163, 235] on span "Kids & Toddlers (1 - 10 years)" at bounding box center [101, 236] width 176 height 39
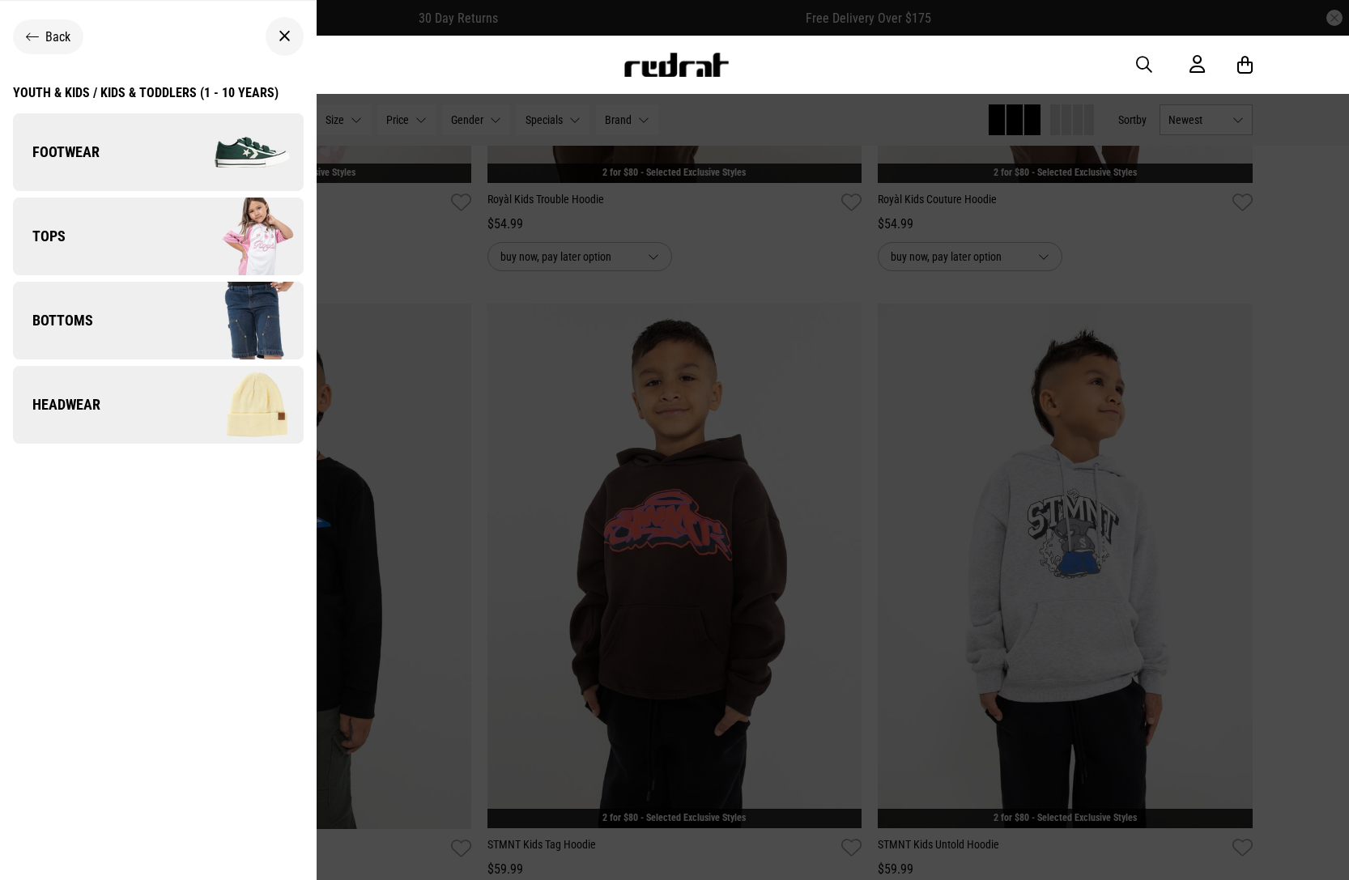
click at [156, 168] on link "Footwear" at bounding box center [158, 152] width 291 height 78
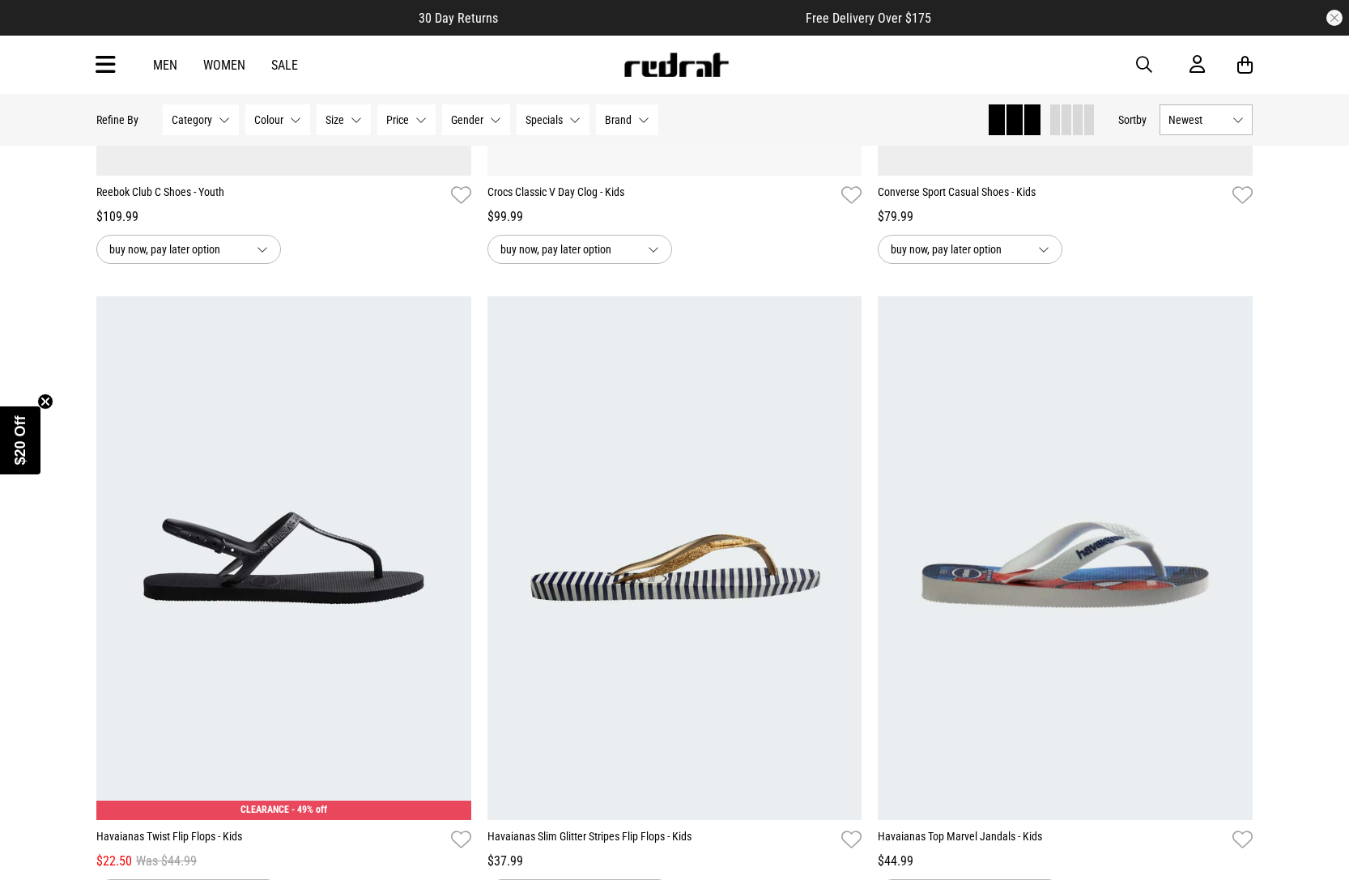
scroll to position [4093, 0]
